Goal: Task Accomplishment & Management: Complete application form

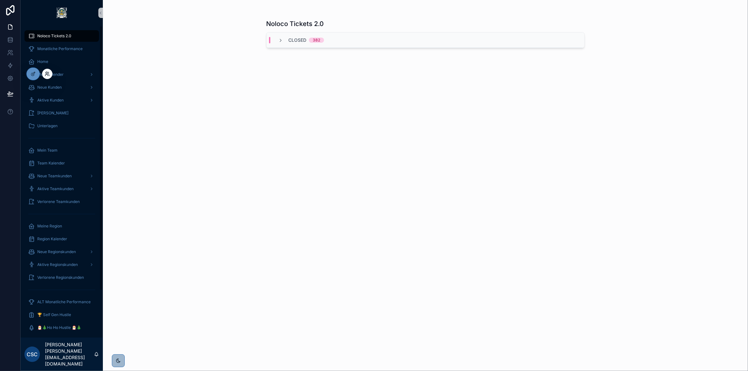
click at [45, 75] on icon at bounding box center [47, 73] width 5 height 5
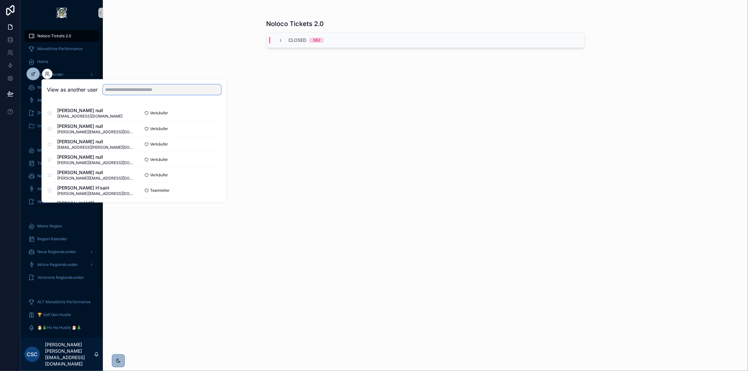
click at [123, 90] on input "text" at bounding box center [162, 90] width 118 height 10
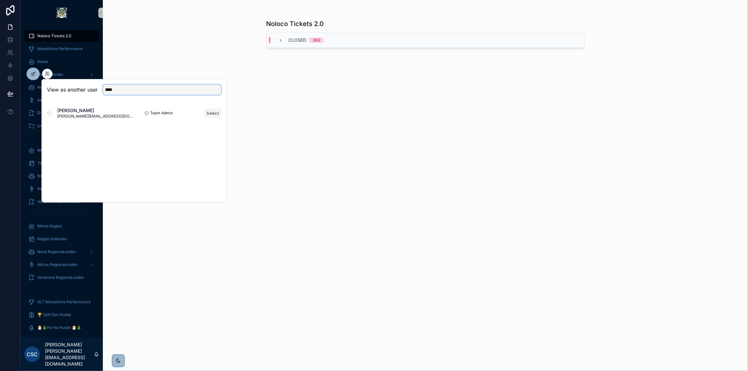
type input "****"
click at [220, 114] on button "Select" at bounding box center [212, 113] width 17 height 9
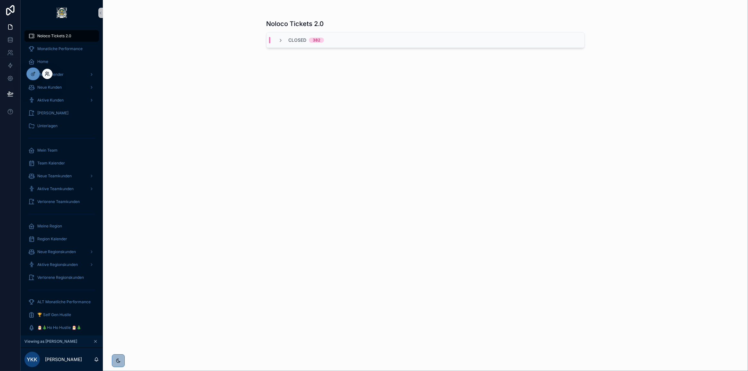
click at [46, 75] on icon at bounding box center [47, 73] width 5 height 5
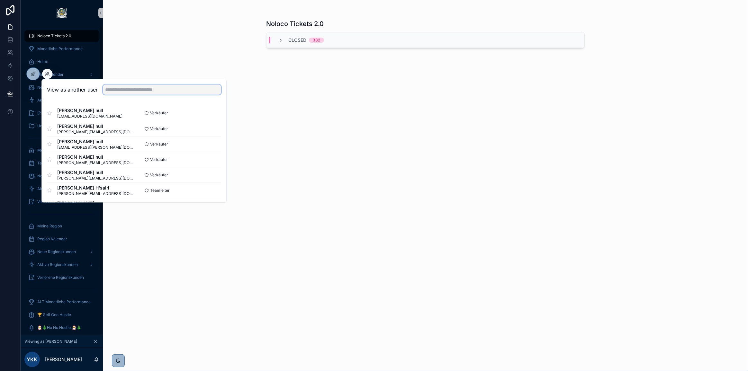
click at [126, 87] on input "text" at bounding box center [162, 90] width 118 height 10
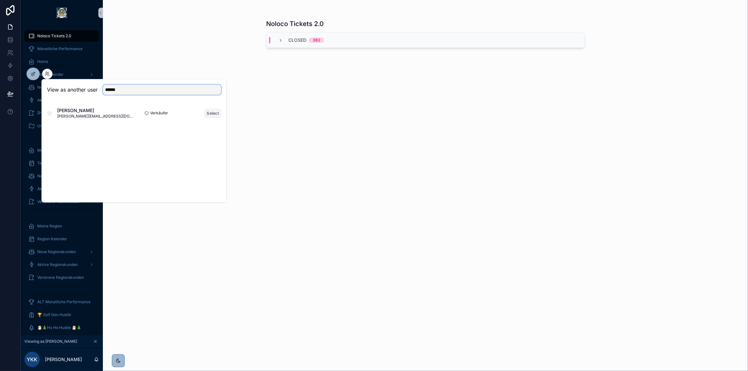
type input "******"
click at [213, 112] on button "Select" at bounding box center [212, 113] width 17 height 9
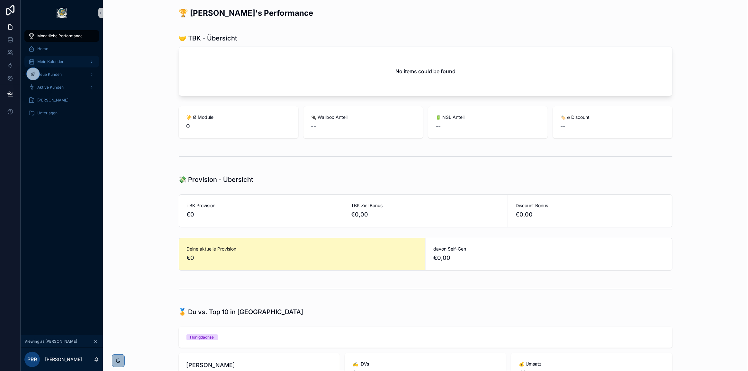
click at [68, 60] on div "Mein Kalender" at bounding box center [61, 62] width 67 height 10
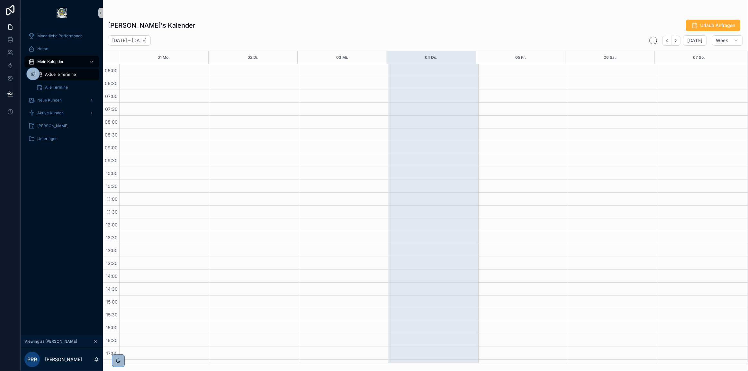
scroll to position [112, 0]
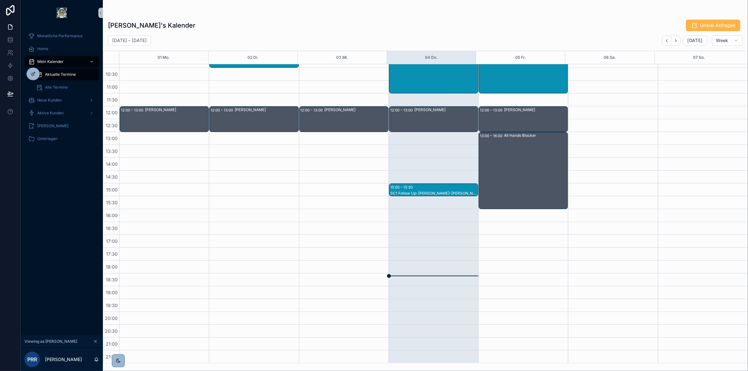
click at [694, 27] on icon at bounding box center [694, 25] width 6 height 6
click at [49, 74] on icon at bounding box center [47, 73] width 5 height 5
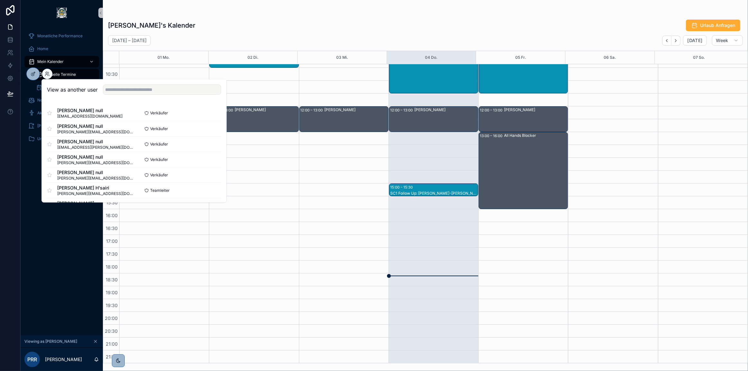
click at [43, 259] on div "Monatliche Performance Home Mein Kalender Aktuelle Termine Alle Termine Neue Ku…" at bounding box center [62, 181] width 82 height 310
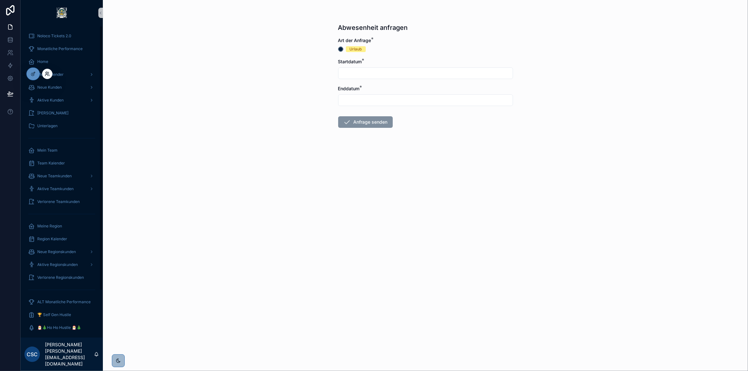
click at [47, 73] on icon at bounding box center [47, 73] width 2 height 2
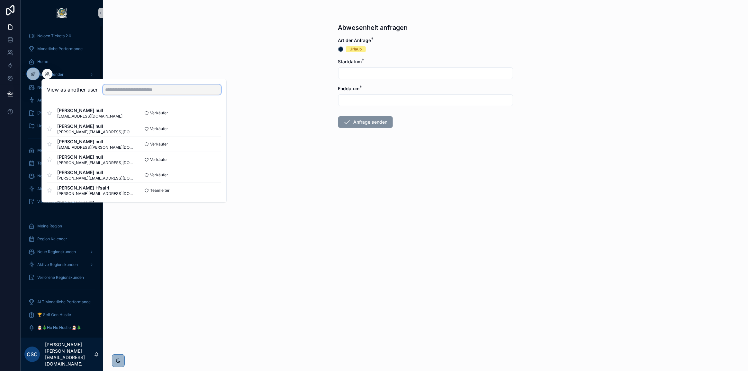
click at [117, 87] on input "text" at bounding box center [162, 90] width 118 height 10
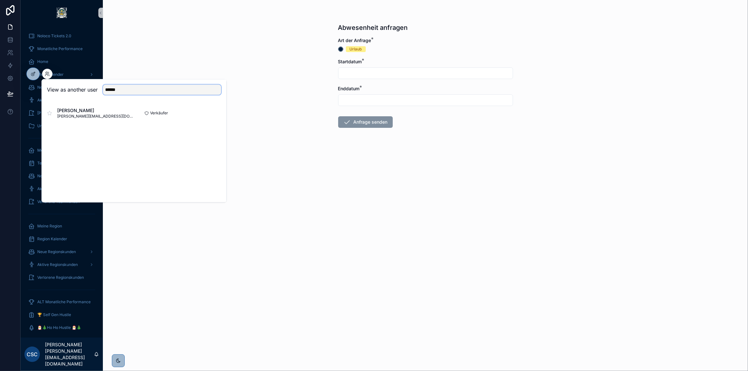
type input "******"
click at [0, 0] on button "Select" at bounding box center [0, 0] width 0 height 0
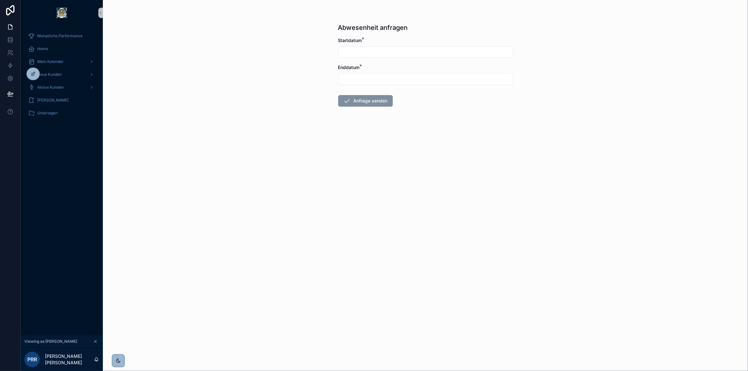
click at [366, 54] on input "text" at bounding box center [425, 52] width 174 height 9
click at [285, 76] on div "Abwesenheit anfragen Startdatum * Enddatum * Anfrage senden" at bounding box center [425, 185] width 645 height 371
click at [370, 45] on div "Startdatum *" at bounding box center [425, 47] width 175 height 21
click at [371, 48] on input "text" at bounding box center [425, 52] width 174 height 9
click at [276, 65] on div "Abwesenheit anfragen Startdatum * Enddatum * Anfrage senden" at bounding box center [425, 185] width 645 height 371
